Goal: Check status: Check status

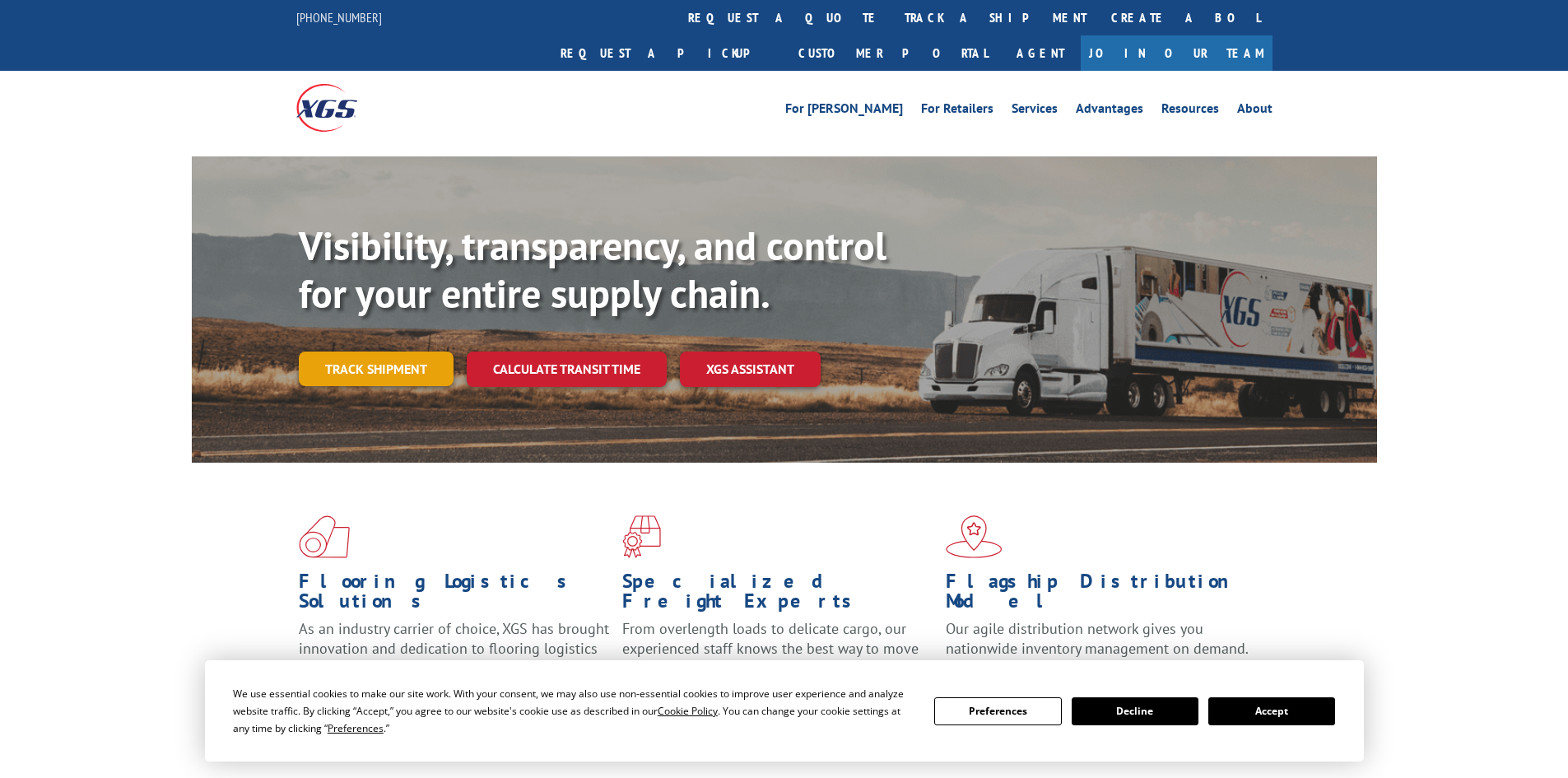
click at [392, 352] on link "Track shipment" at bounding box center [376, 369] width 155 height 35
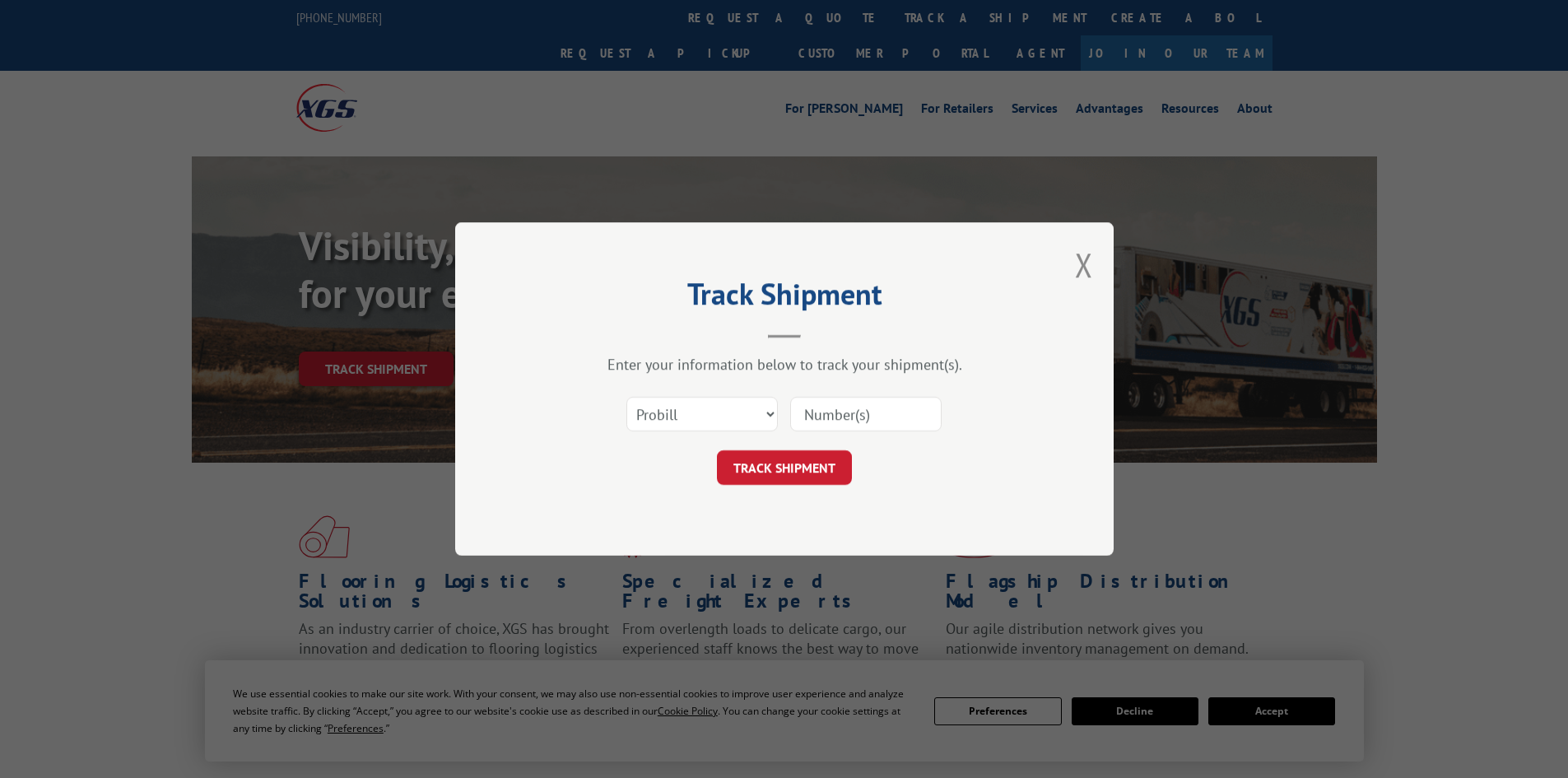
click at [845, 406] on input at bounding box center [866, 414] width 151 height 35
paste input "17477905"
type input "17477905"
click at [807, 463] on button "TRACK SHIPMENT" at bounding box center [784, 467] width 135 height 35
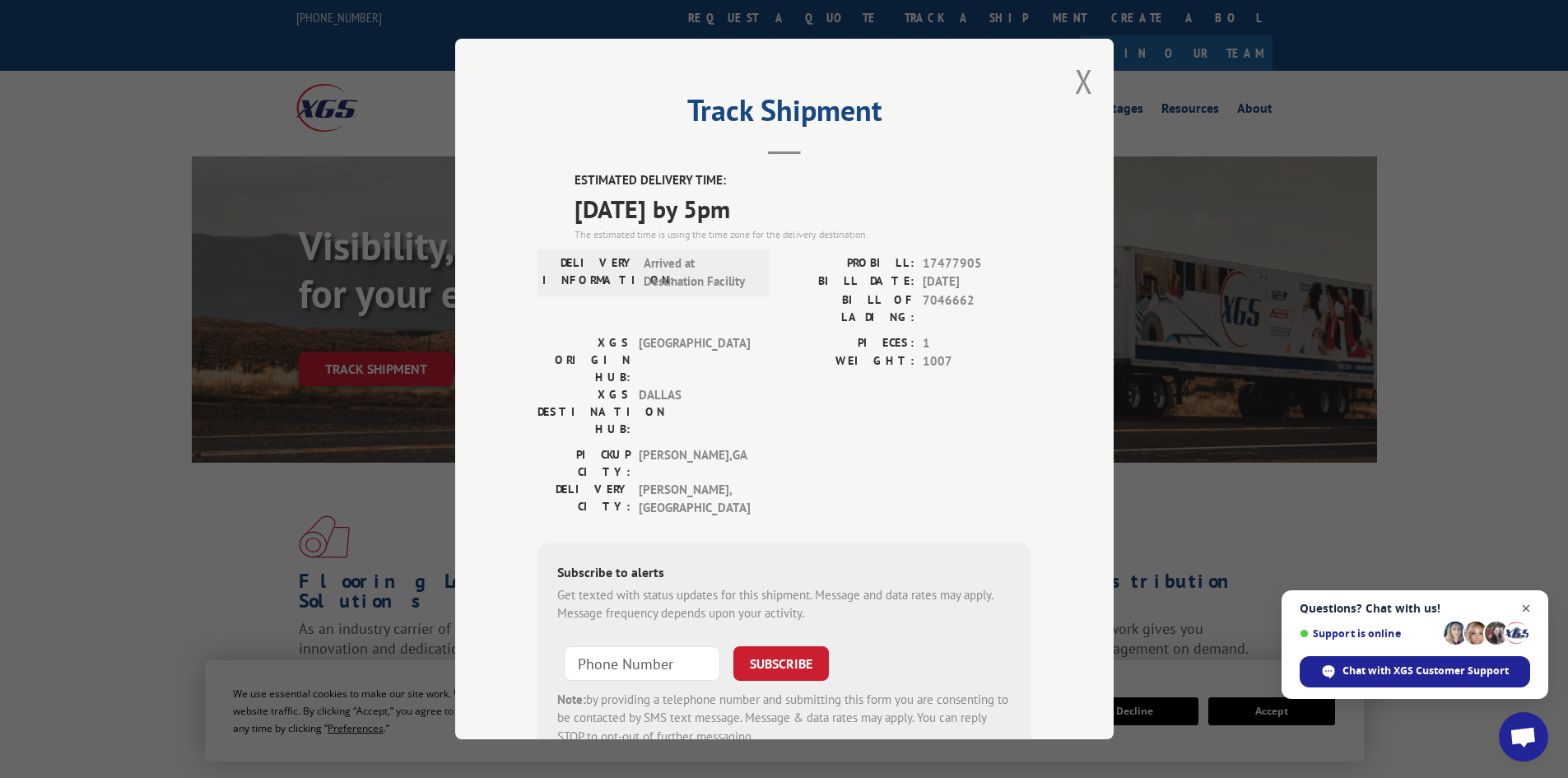
click at [1522, 607] on span "Close chat" at bounding box center [1526, 609] width 21 height 21
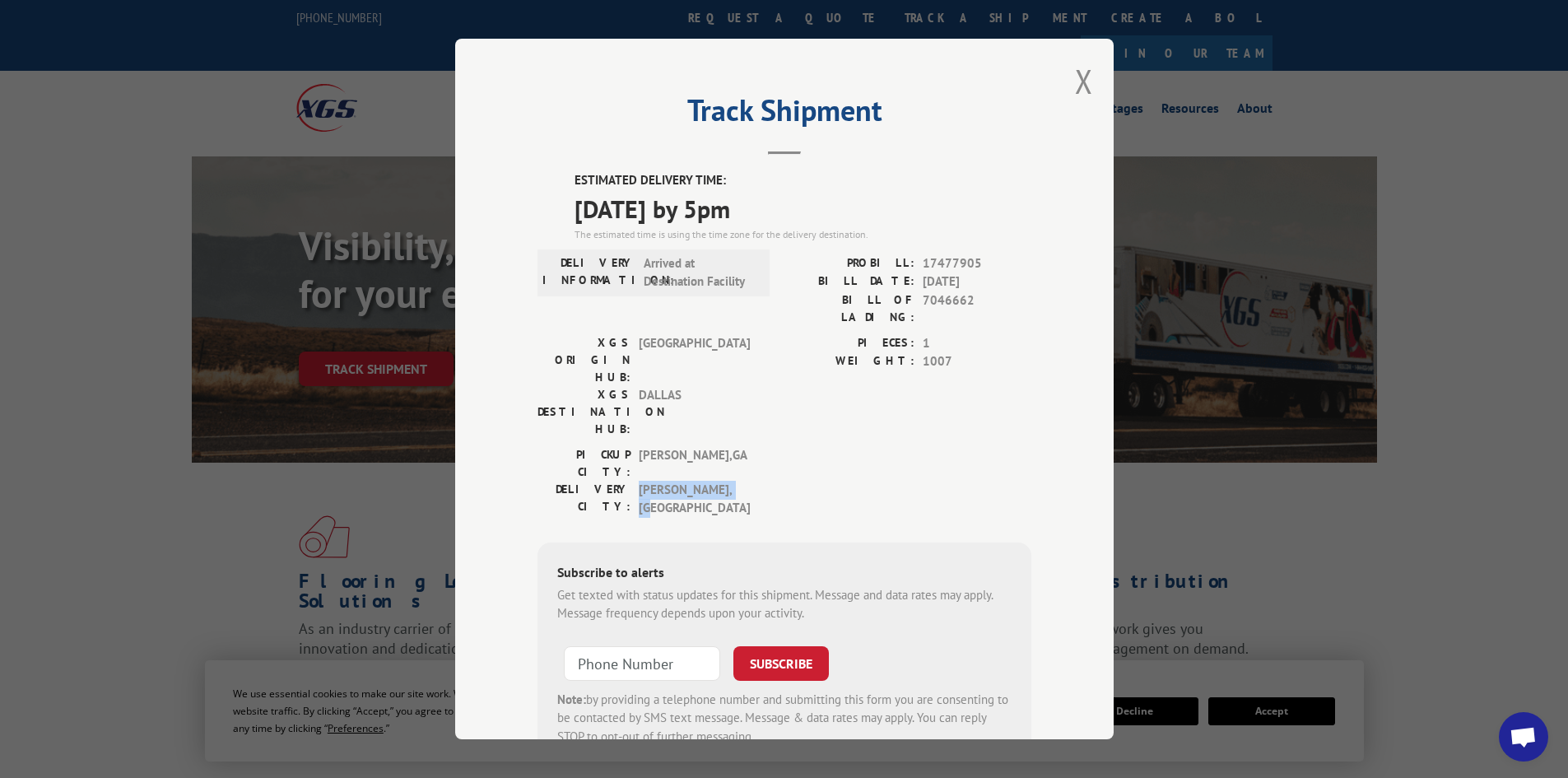
drag, startPoint x: 689, startPoint y: 403, endPoint x: 633, endPoint y: 409, distance: 56.3
click at [639, 481] on span "WYLIE , [GEOGRAPHIC_DATA]" at bounding box center [694, 499] width 111 height 37
click at [627, 481] on div "DELIVERY CITY: [GEOGRAPHIC_DATA] , [GEOGRAPHIC_DATA]" at bounding box center [649, 499] width 222 height 37
drag, startPoint x: 632, startPoint y: 408, endPoint x: 701, endPoint y: 410, distance: 69.0
click at [701, 481] on span "WYLIE , [GEOGRAPHIC_DATA]" at bounding box center [694, 499] width 111 height 37
